Goal: Navigation & Orientation: Find specific page/section

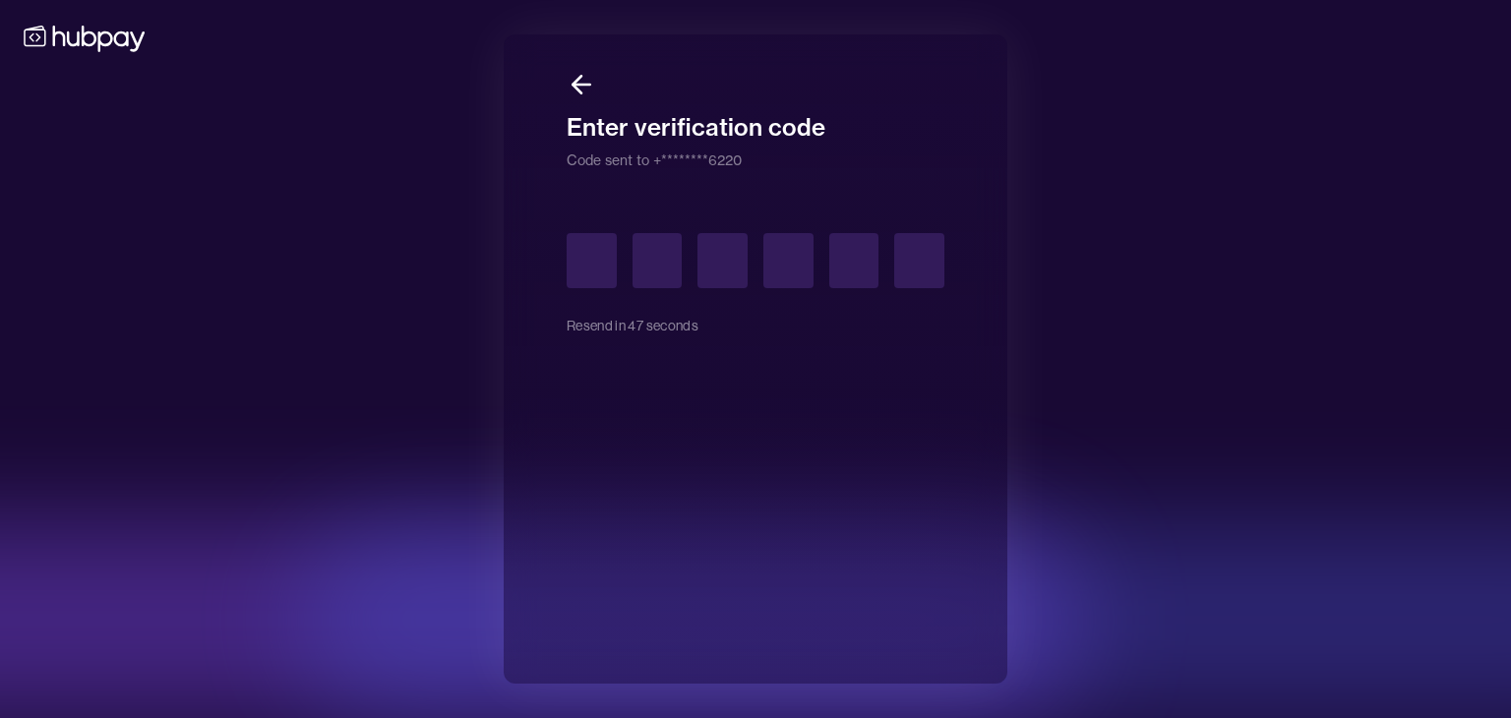
type input "*"
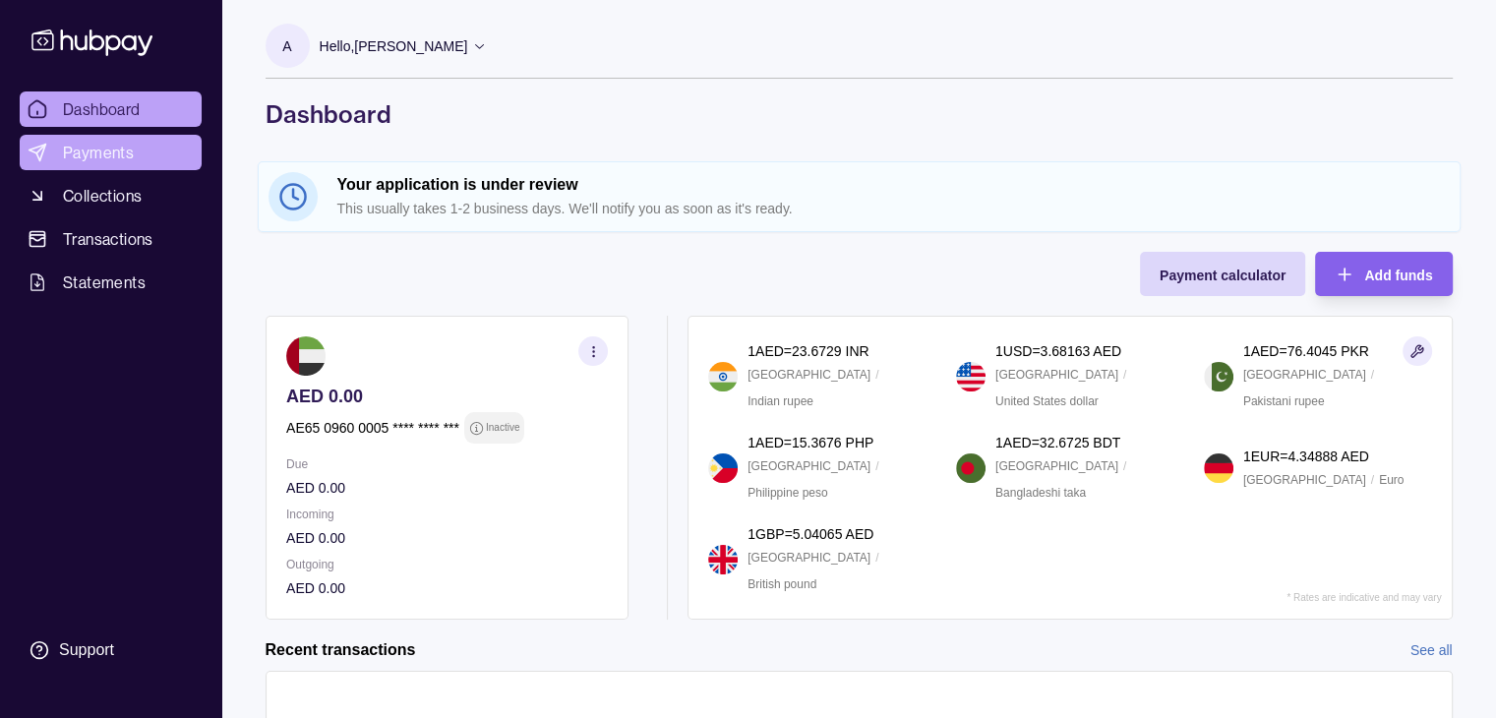
click at [130, 150] on span "Payments" at bounding box center [98, 153] width 71 height 24
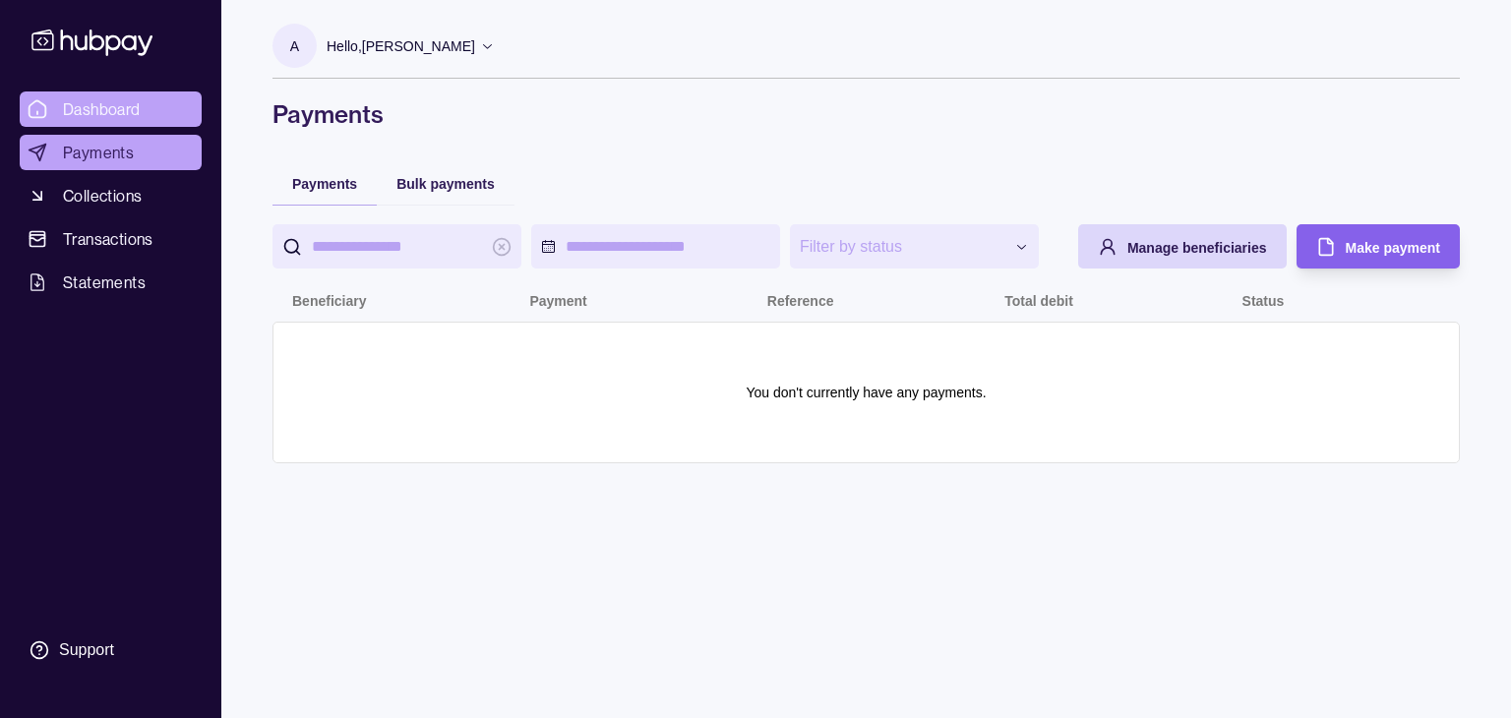
click at [133, 116] on span "Dashboard" at bounding box center [102, 109] width 78 height 24
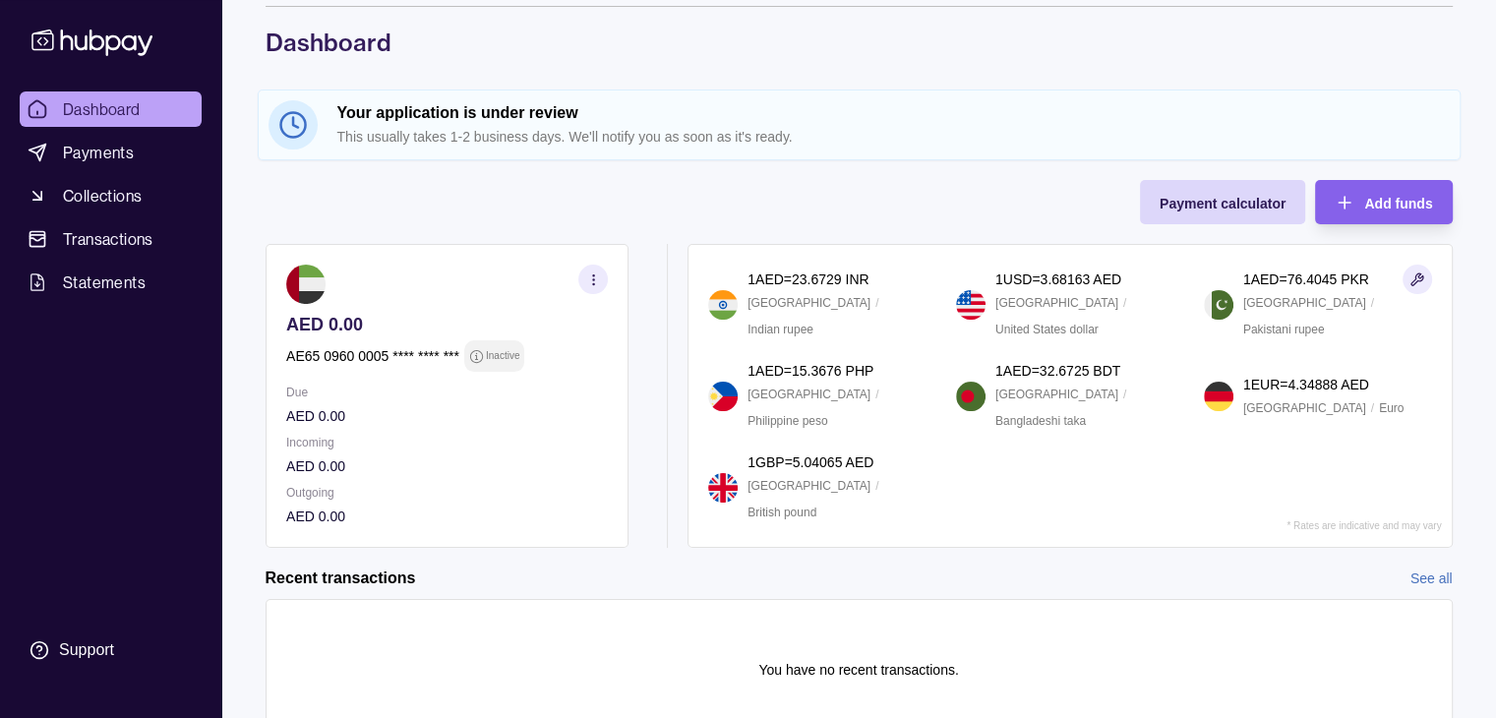
scroll to position [156, 0]
